Goal: Information Seeking & Learning: Learn about a topic

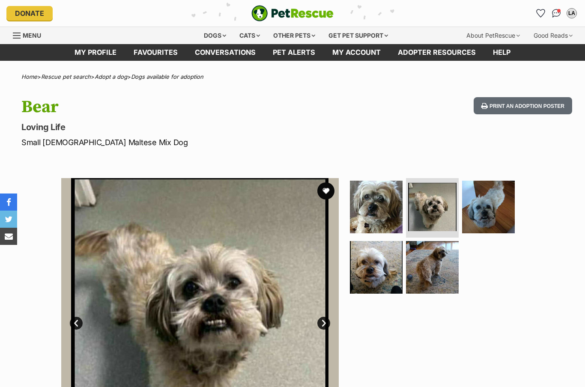
click at [324, 319] on link "Next" at bounding box center [323, 323] width 13 height 13
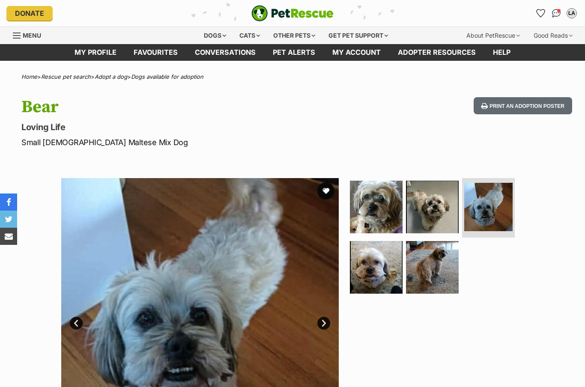
click at [325, 320] on link "Next" at bounding box center [323, 323] width 13 height 13
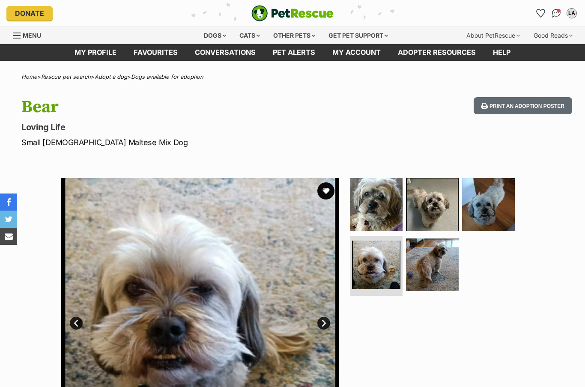
click at [327, 322] on link "Next" at bounding box center [323, 323] width 13 height 13
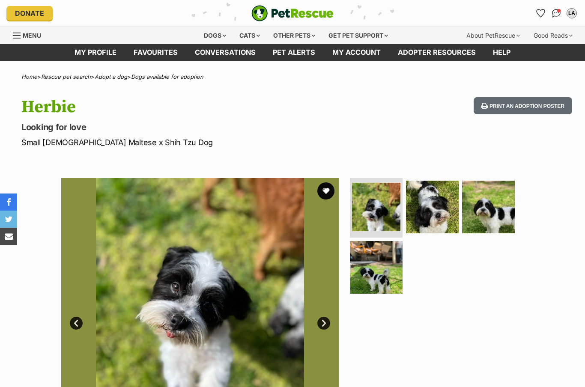
click at [325, 321] on link "Next" at bounding box center [323, 323] width 13 height 13
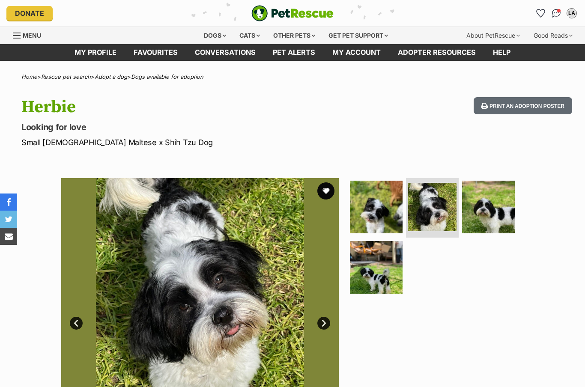
click at [320, 323] on link "Next" at bounding box center [323, 323] width 13 height 13
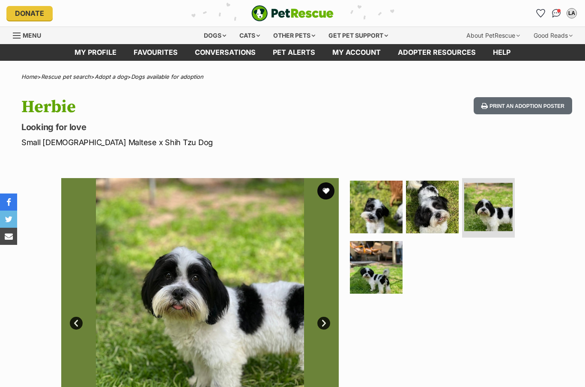
click at [319, 324] on link "Next" at bounding box center [323, 323] width 13 height 13
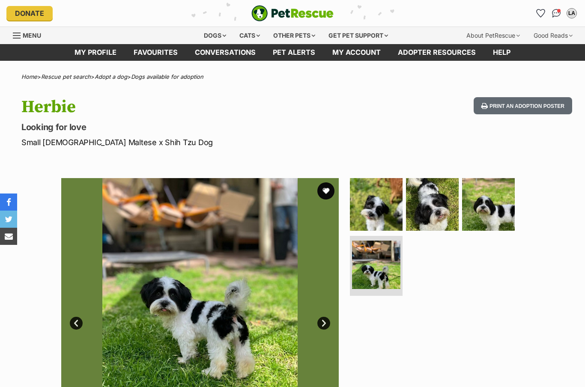
click at [324, 327] on link "Next" at bounding box center [323, 323] width 13 height 13
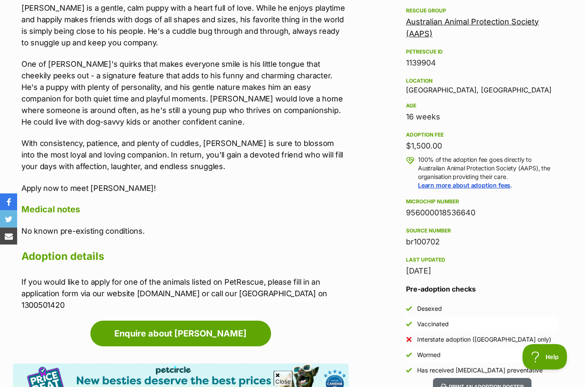
scroll to position [510, 0]
